Goal: Task Accomplishment & Management: Manage account settings

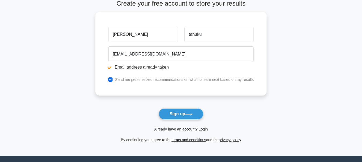
scroll to position [103, 0]
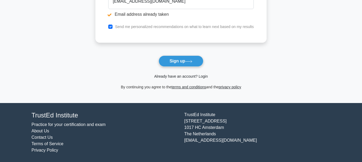
click at [185, 77] on link "Already have an account? Login" at bounding box center [181, 76] width 54 height 4
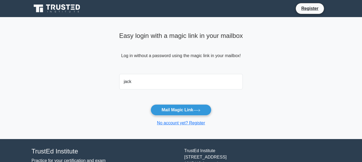
type input "[EMAIL_ADDRESS][DOMAIN_NAME]"
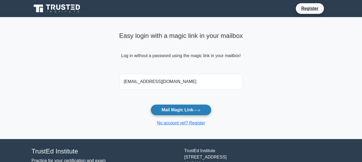
click at [179, 109] on button "Mail Magic Link" at bounding box center [180, 110] width 61 height 11
